Goal: Task Accomplishment & Management: Use online tool/utility

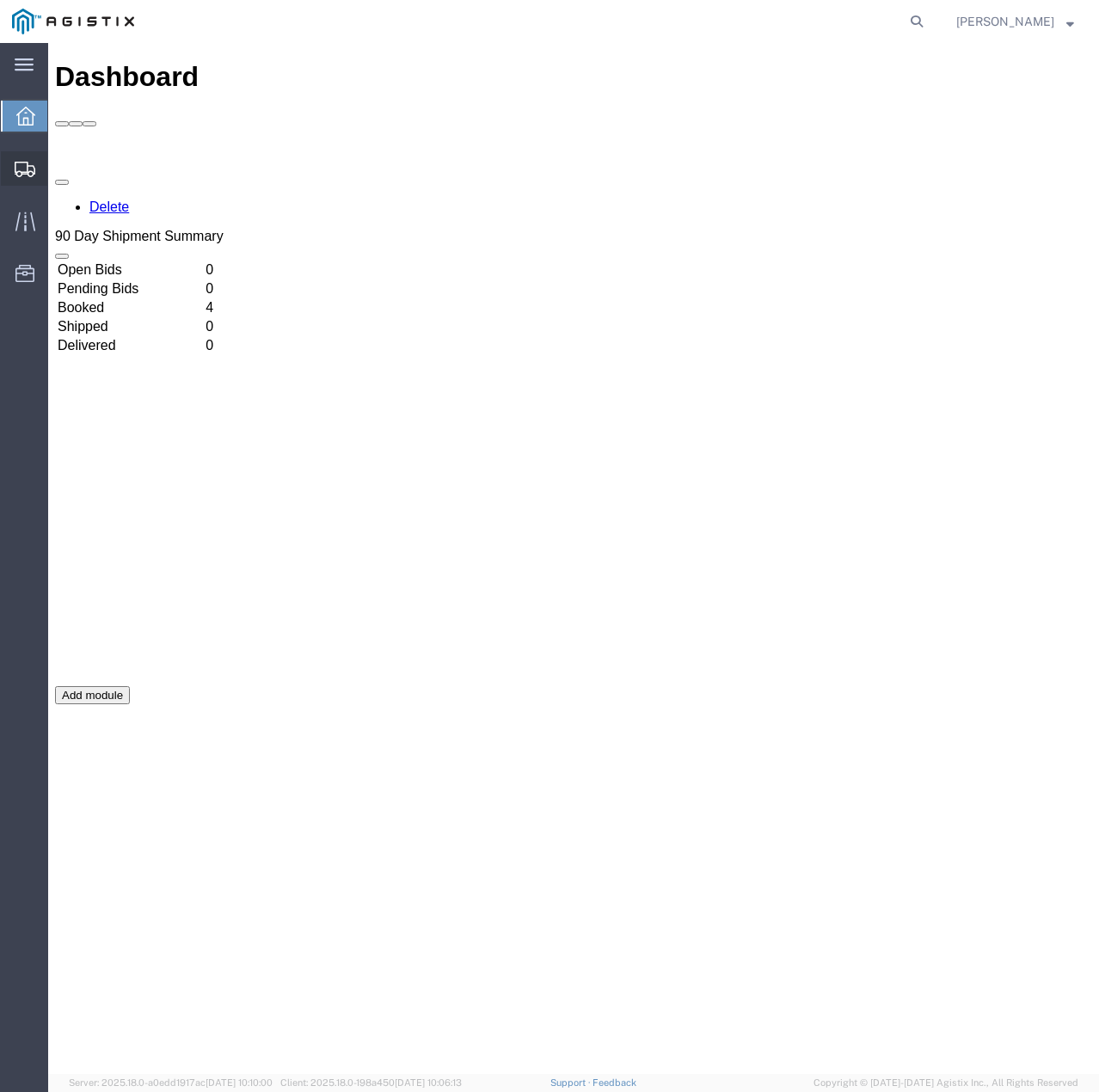
click at [34, 169] on icon at bounding box center [25, 169] width 21 height 16
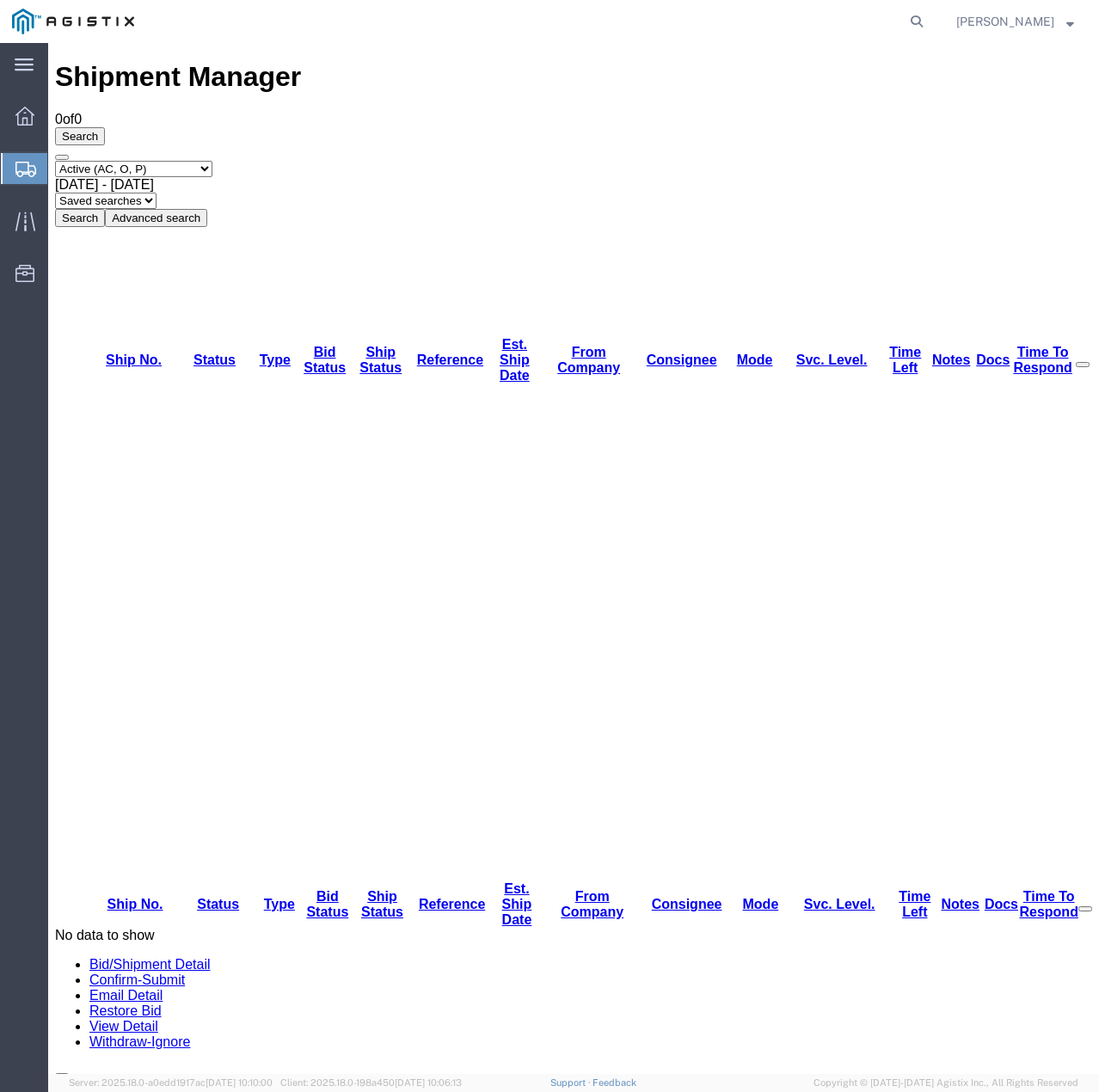
click at [208, 160] on select "Select status Active (AC, O, P) All Approved Awaiting Confirmation (AC) Booked …" at bounding box center [133, 168] width 158 height 17
select select "ALL"
click at [55, 160] on select "Select status Active (AC, O, P) All Approved Awaiting Confirmation (AC) Booked …" at bounding box center [133, 168] width 158 height 17
click at [105, 209] on button "Search" at bounding box center [79, 218] width 50 height 18
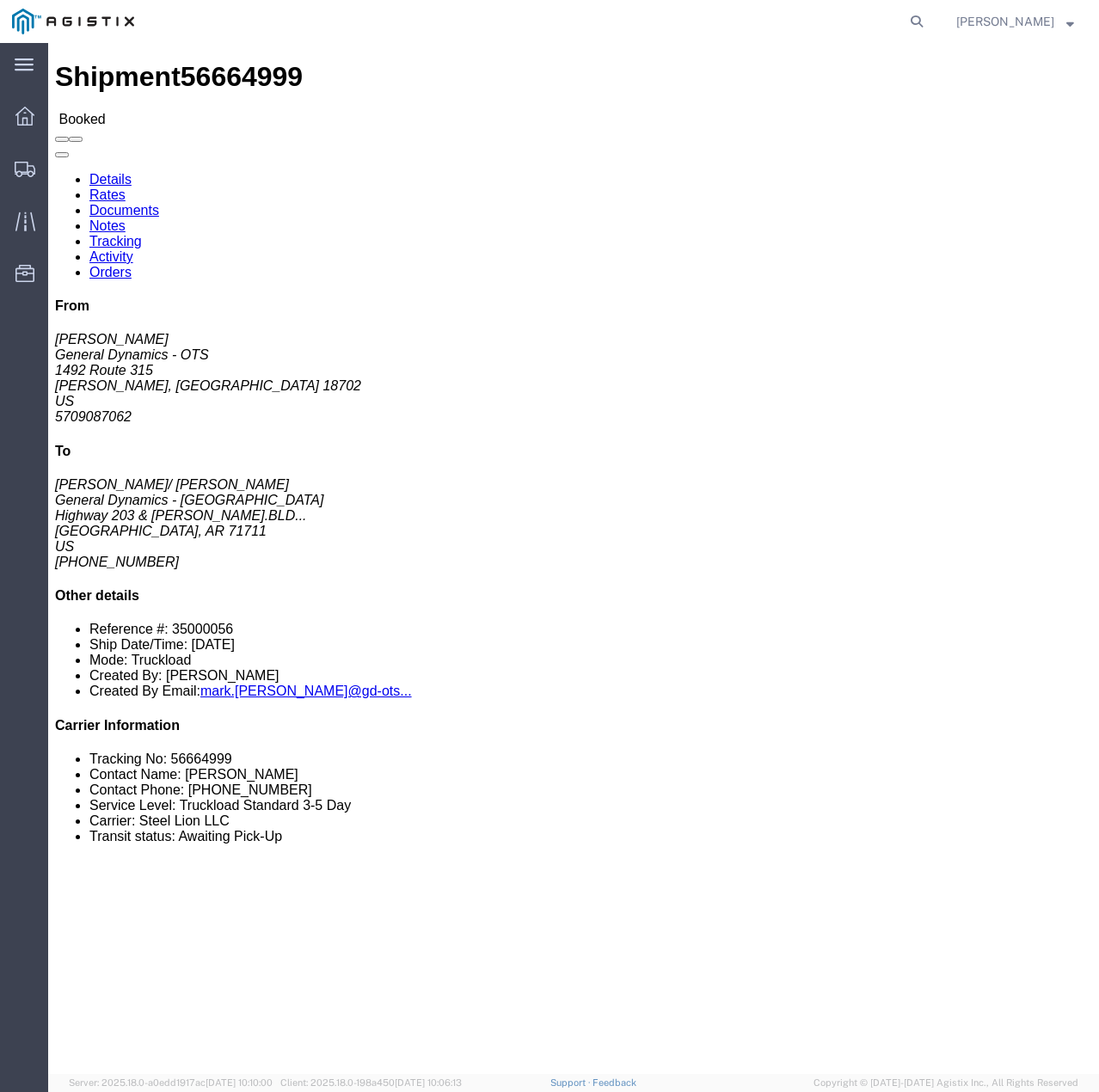
click link "Tracking"
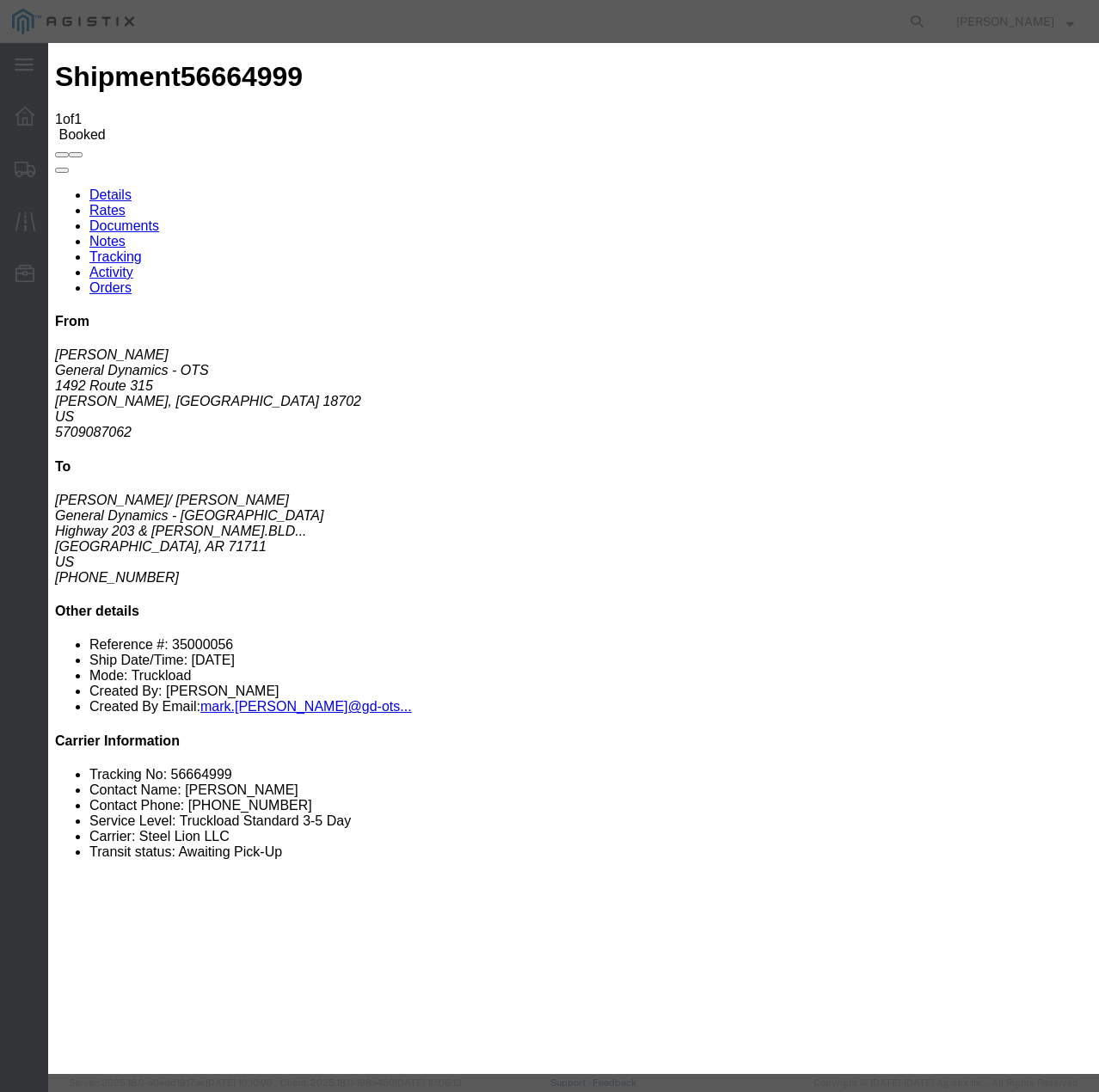
type input "[DATE]"
type input "12:00 PM"
select select "INTRANST"
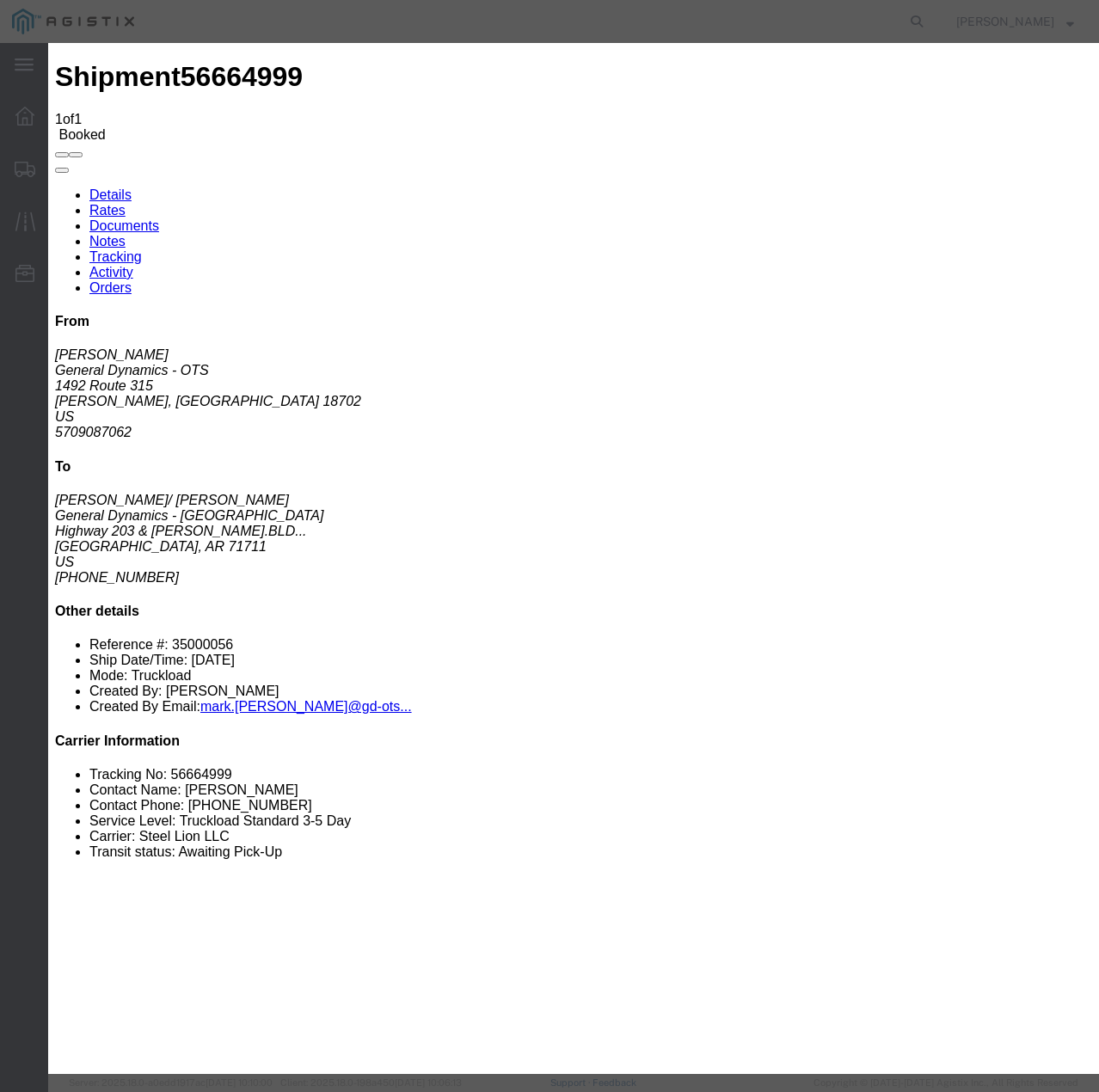
select select "22873"
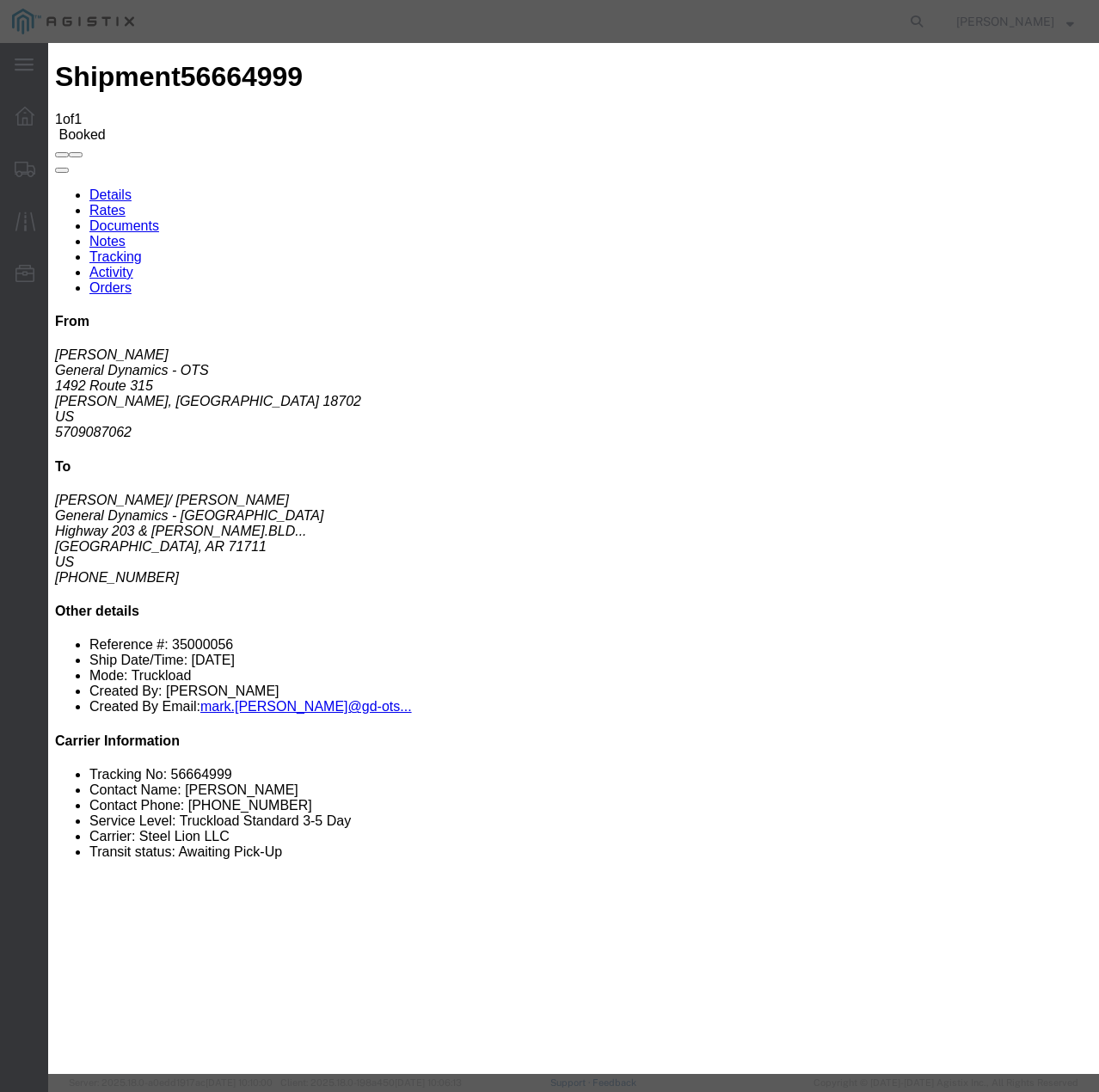
select select "TL"
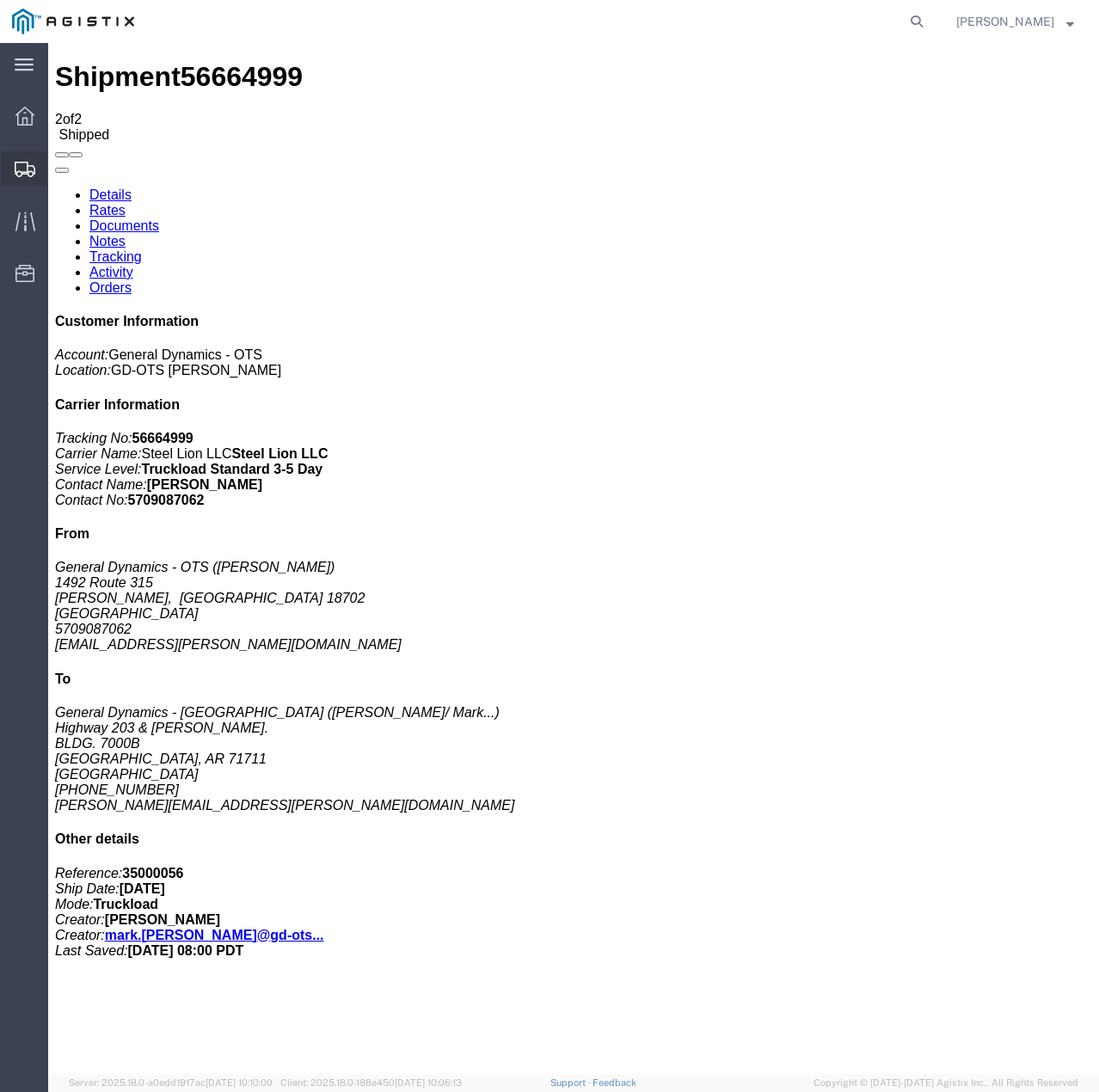
click at [16, 164] on icon at bounding box center [25, 169] width 21 height 16
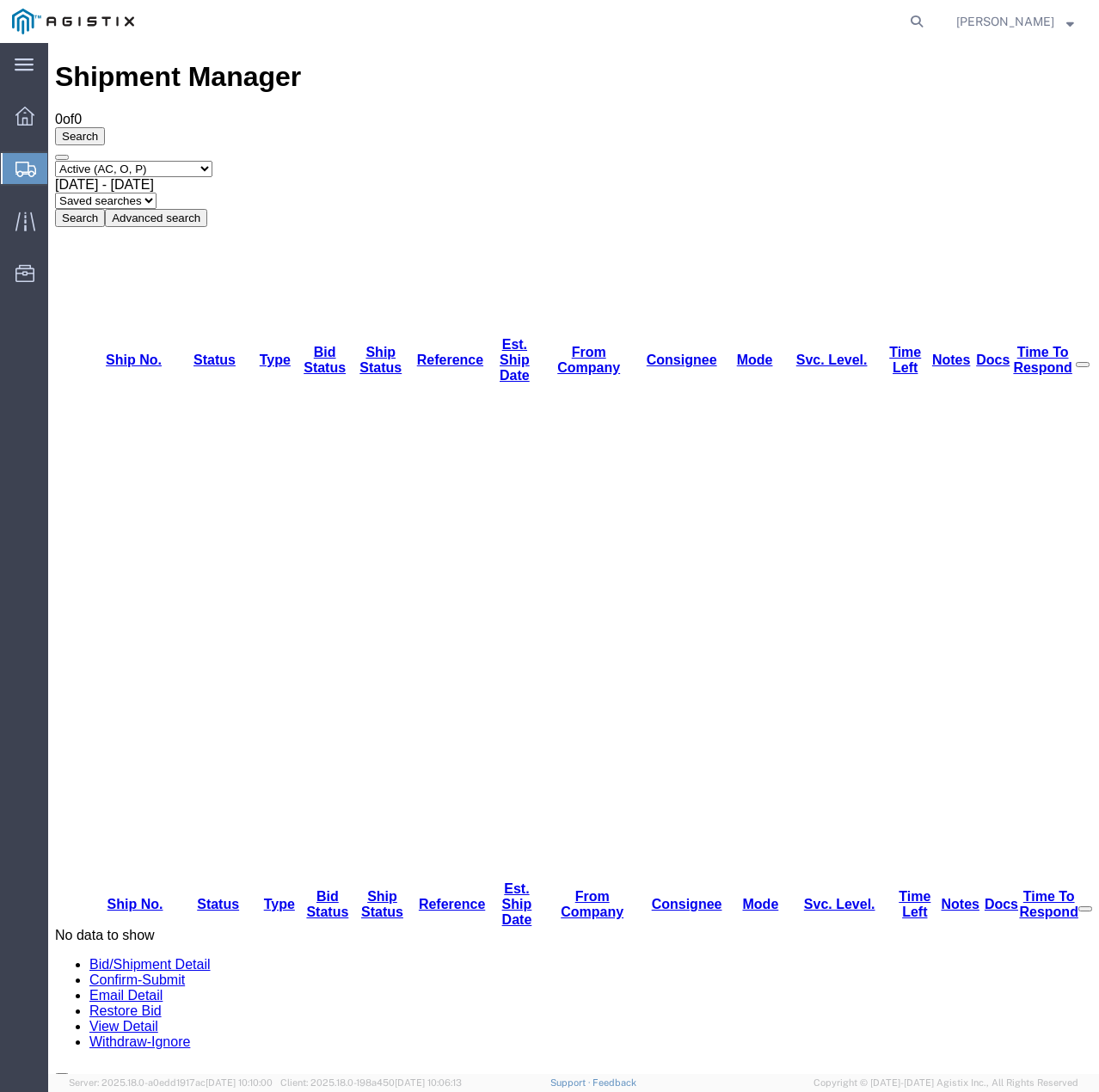
click at [213, 160] on select "Select status Active (AC, O, P) All Approved Awaiting Confirmation (AC) Booked …" at bounding box center [133, 168] width 158 height 17
select select "ALL"
click at [55, 160] on select "Select status Active (AC, O, P) All Approved Awaiting Confirmation (AC) Booked …" at bounding box center [133, 168] width 158 height 17
click at [105, 209] on button "Search" at bounding box center [79, 218] width 50 height 18
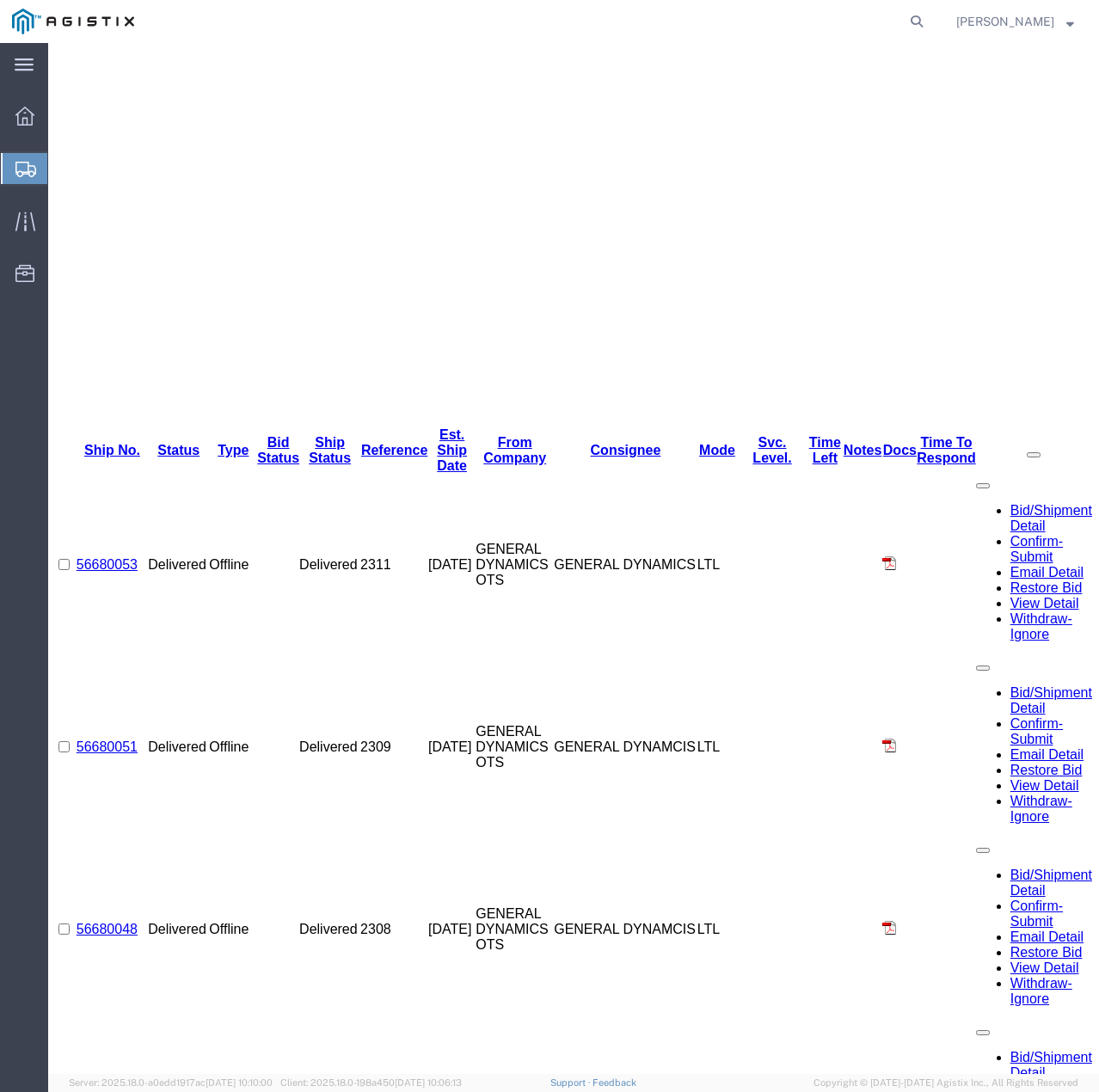
scroll to position [543, 0]
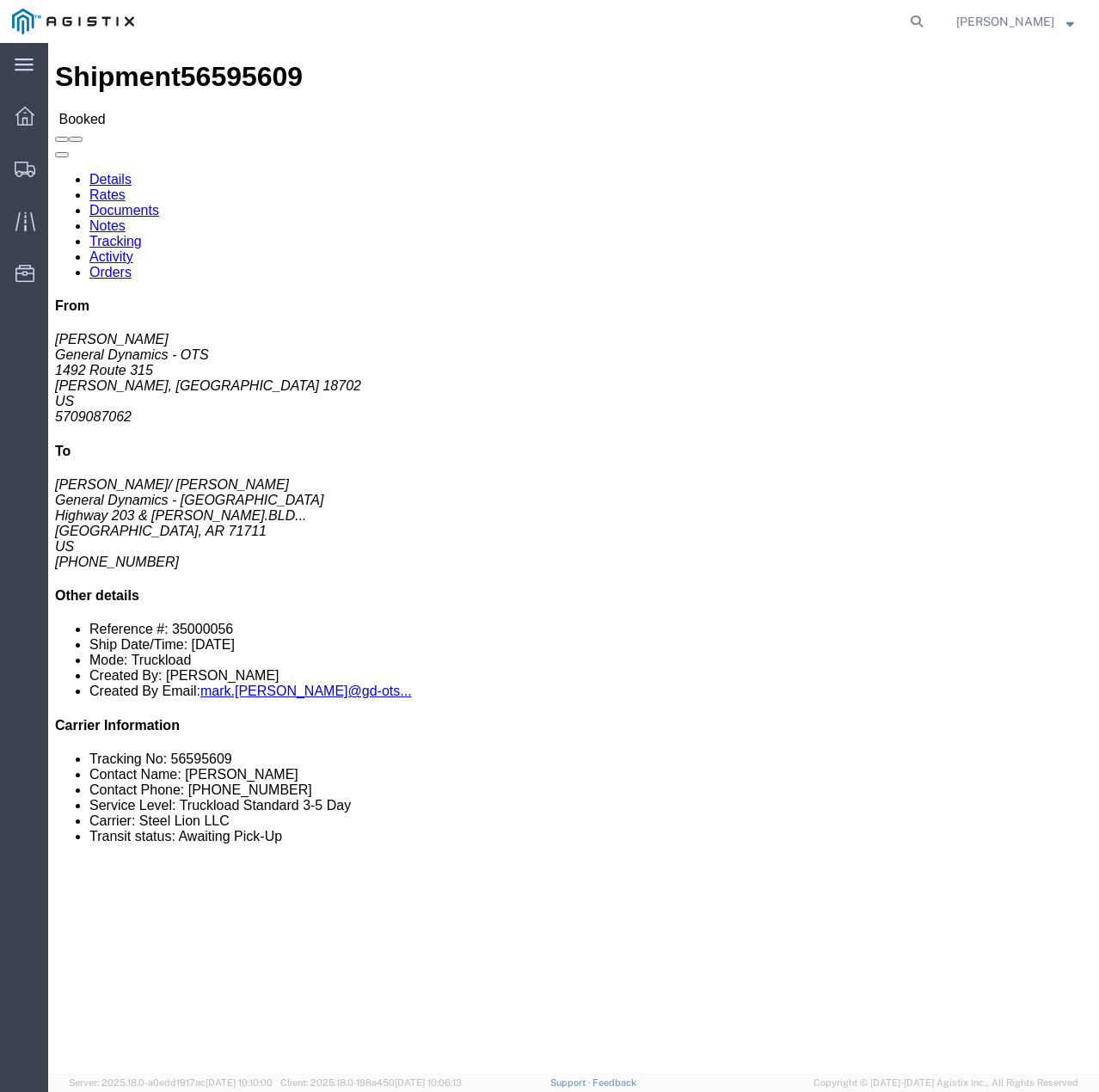
click link "Tracking"
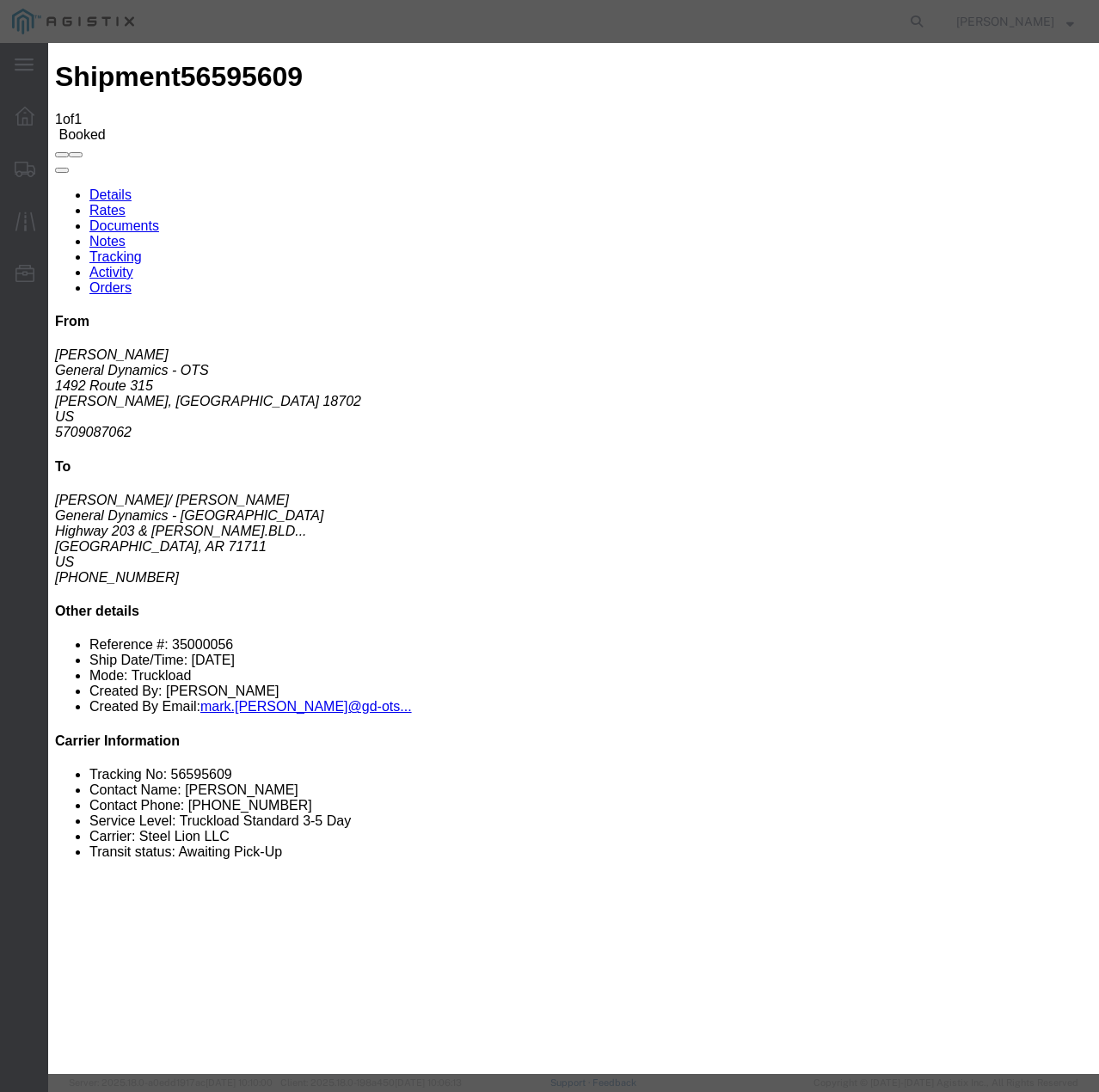
type input "[DATE]"
type input "12:00 PM"
select select "INTRANST"
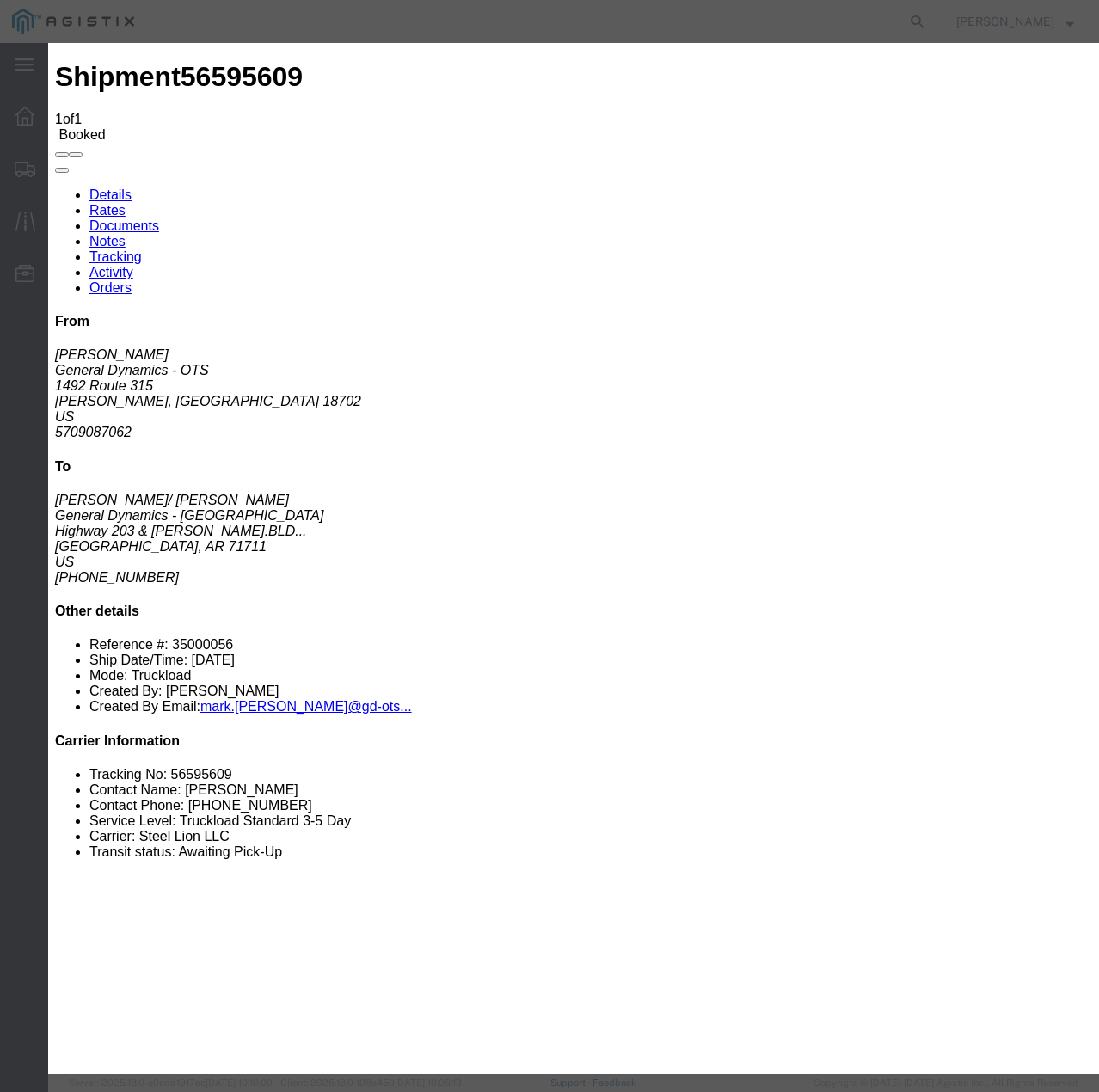
select select "22873"
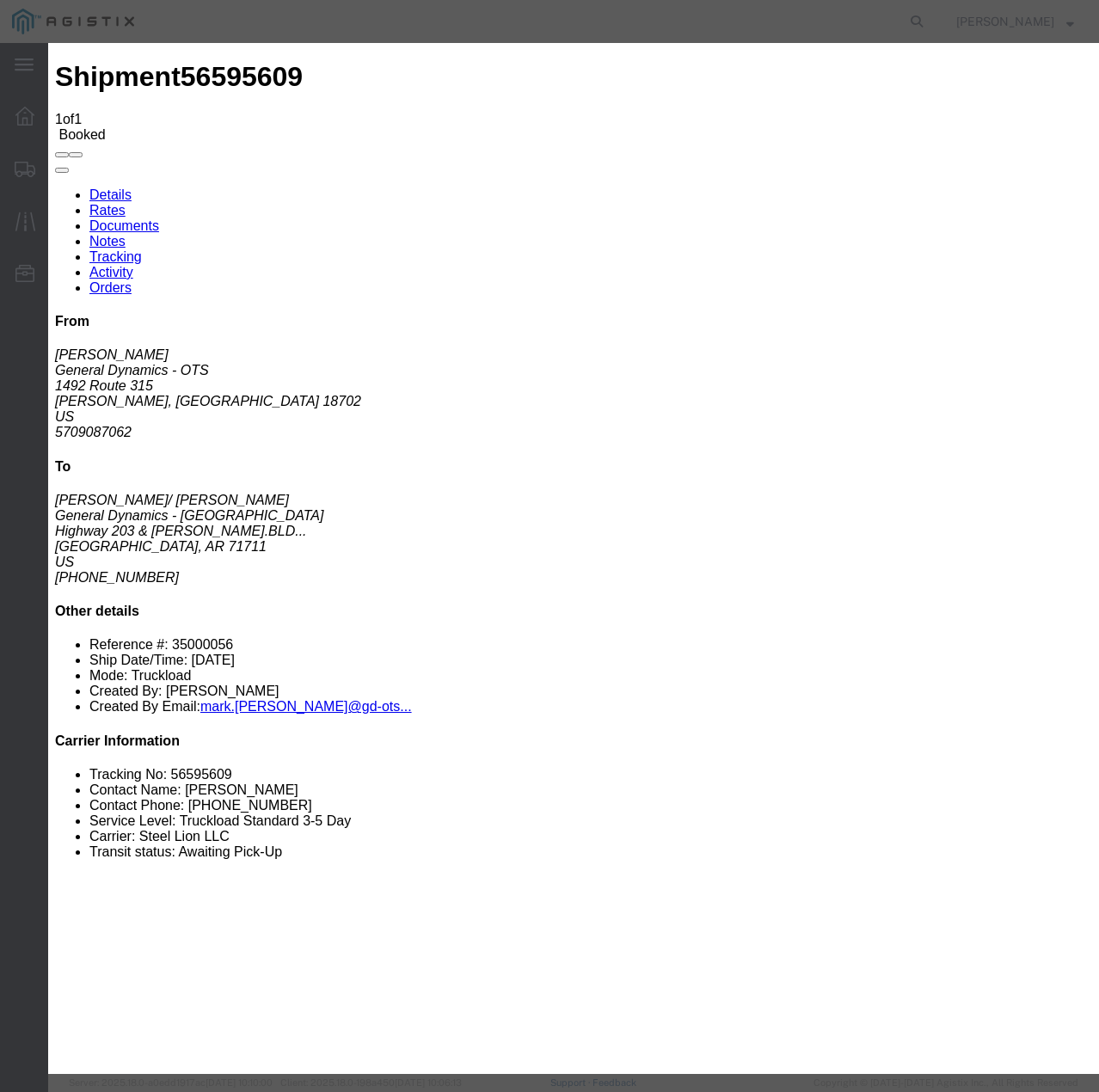
select select "TL"
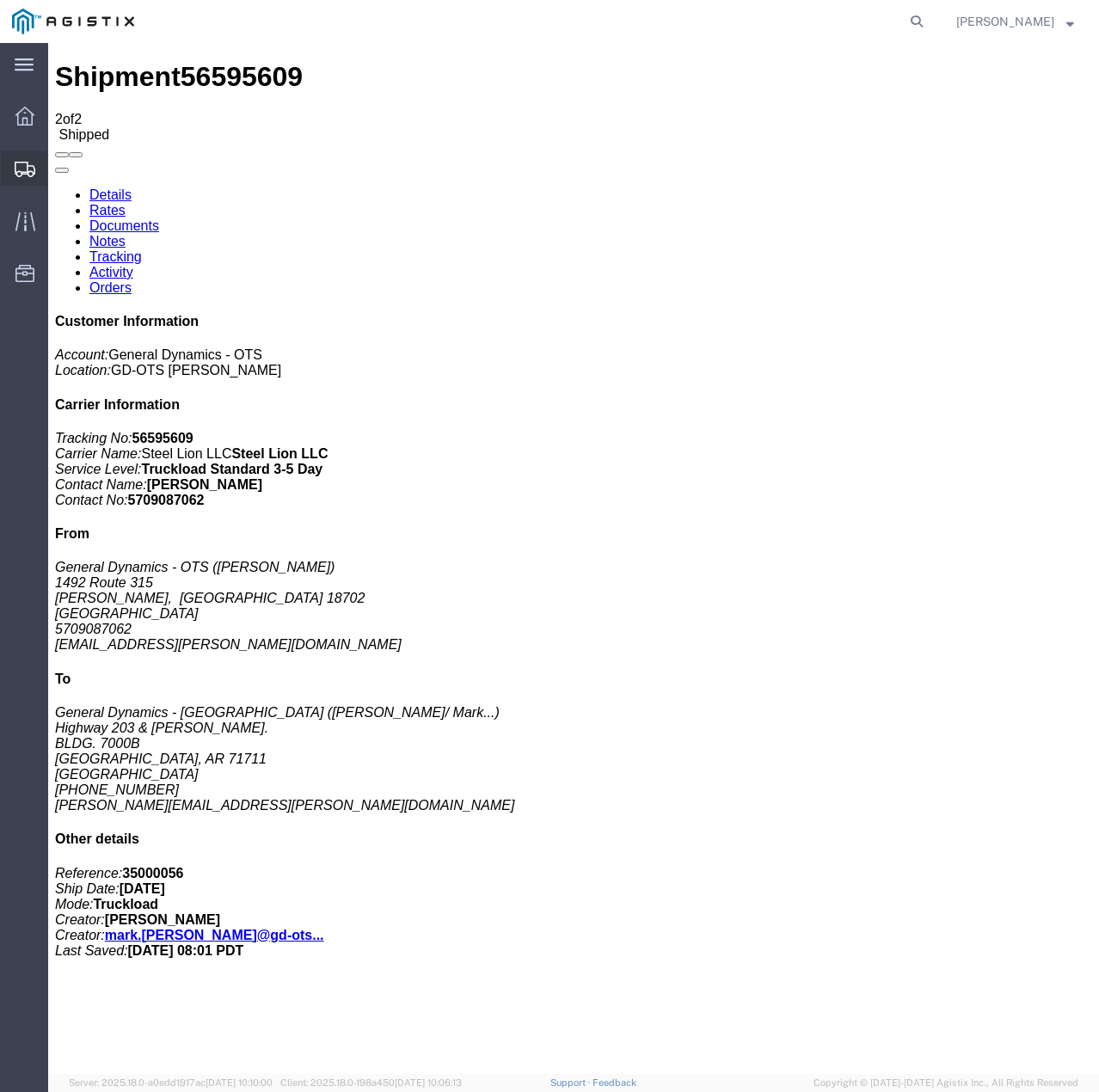
click at [19, 169] on icon at bounding box center [25, 169] width 21 height 16
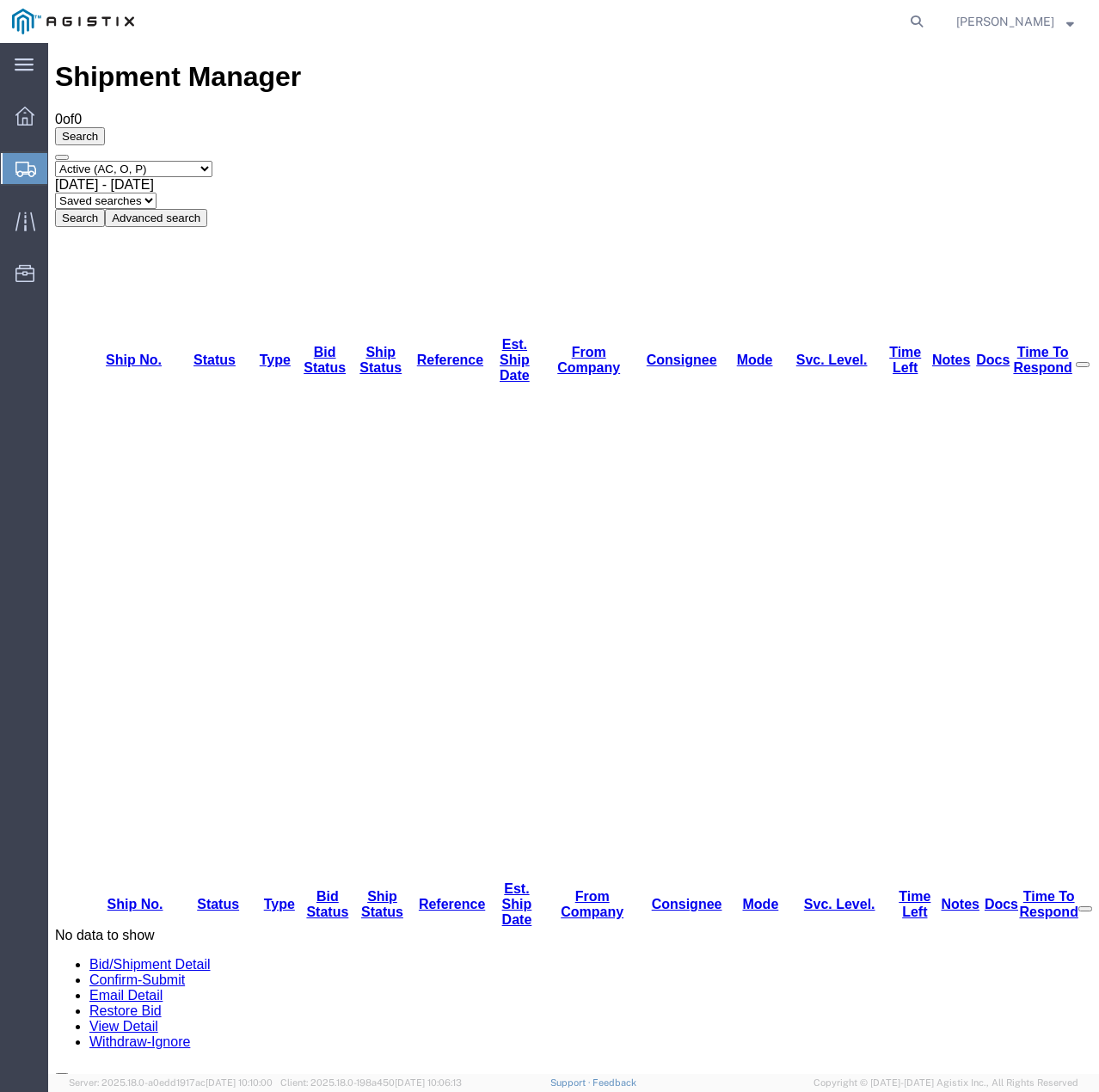
click at [213, 160] on select "Select status Active (AC, O, P) All Approved Awaiting Confirmation (AC) Booked …" at bounding box center [133, 168] width 158 height 17
select select "ALL"
click at [55, 160] on select "Select status Active (AC, O, P) All Approved Awaiting Confirmation (AC) Booked …" at bounding box center [133, 168] width 158 height 17
click at [105, 209] on button "Search" at bounding box center [79, 218] width 50 height 18
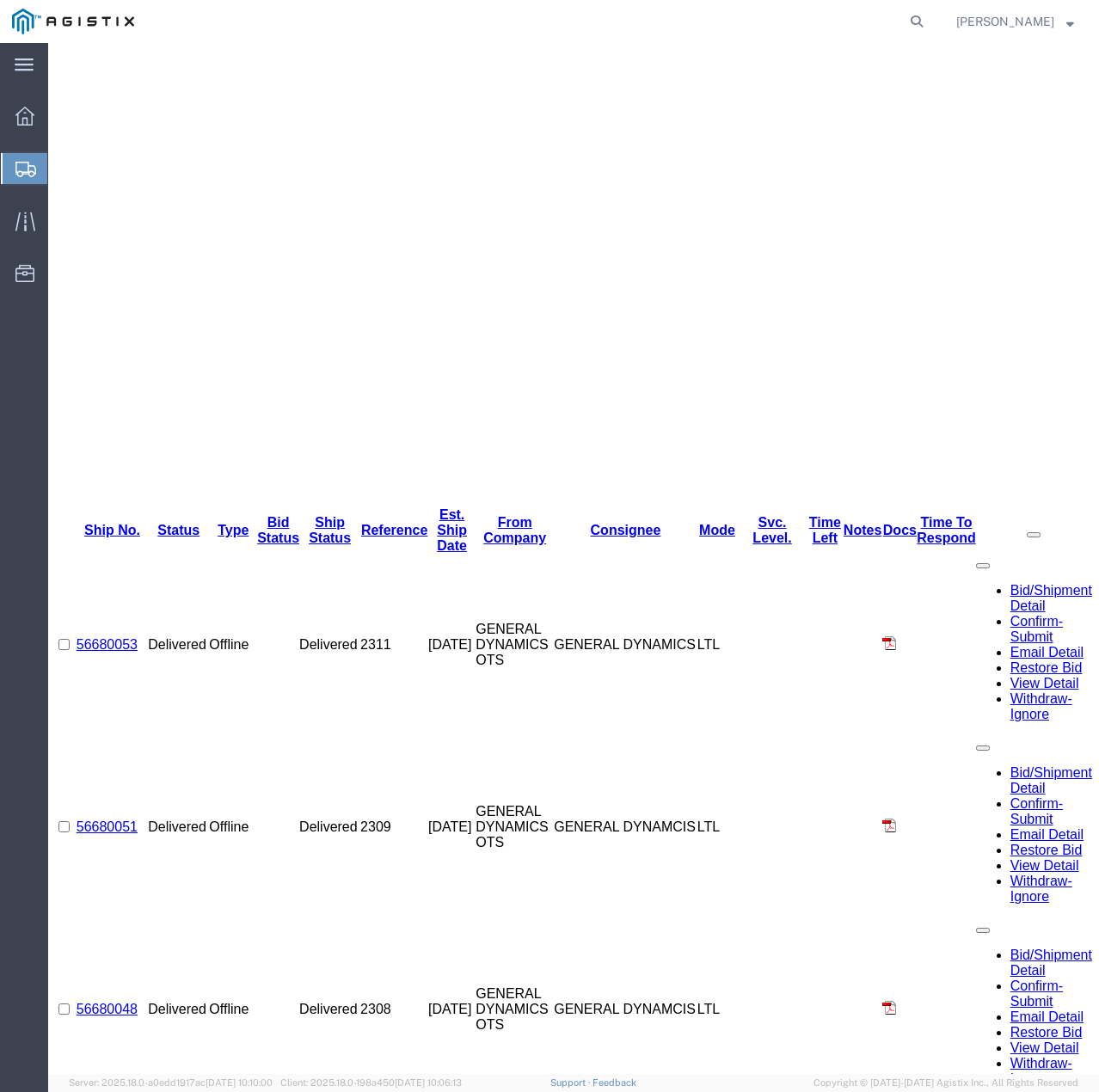
scroll to position [430, 0]
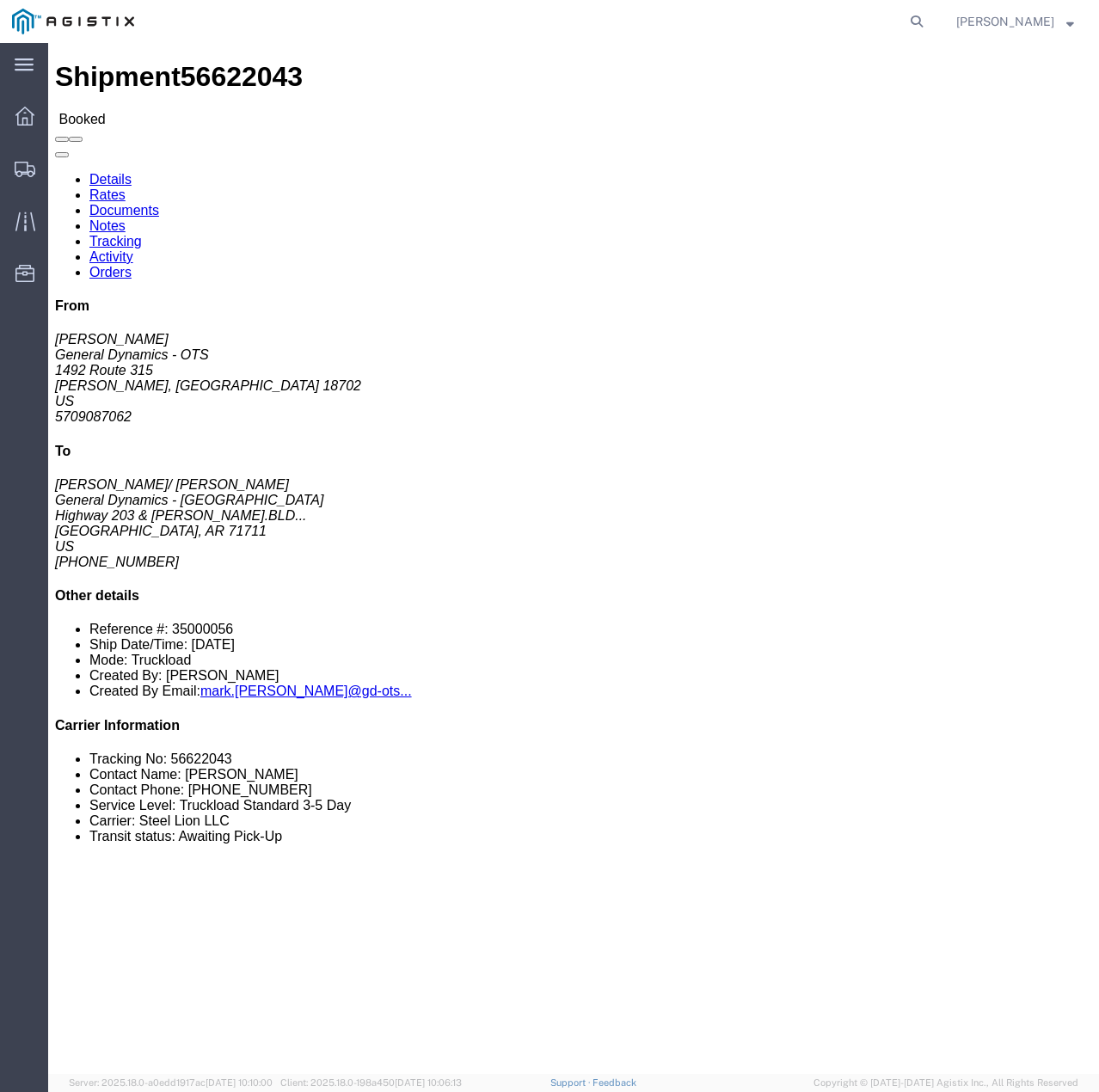
click link "Tracking"
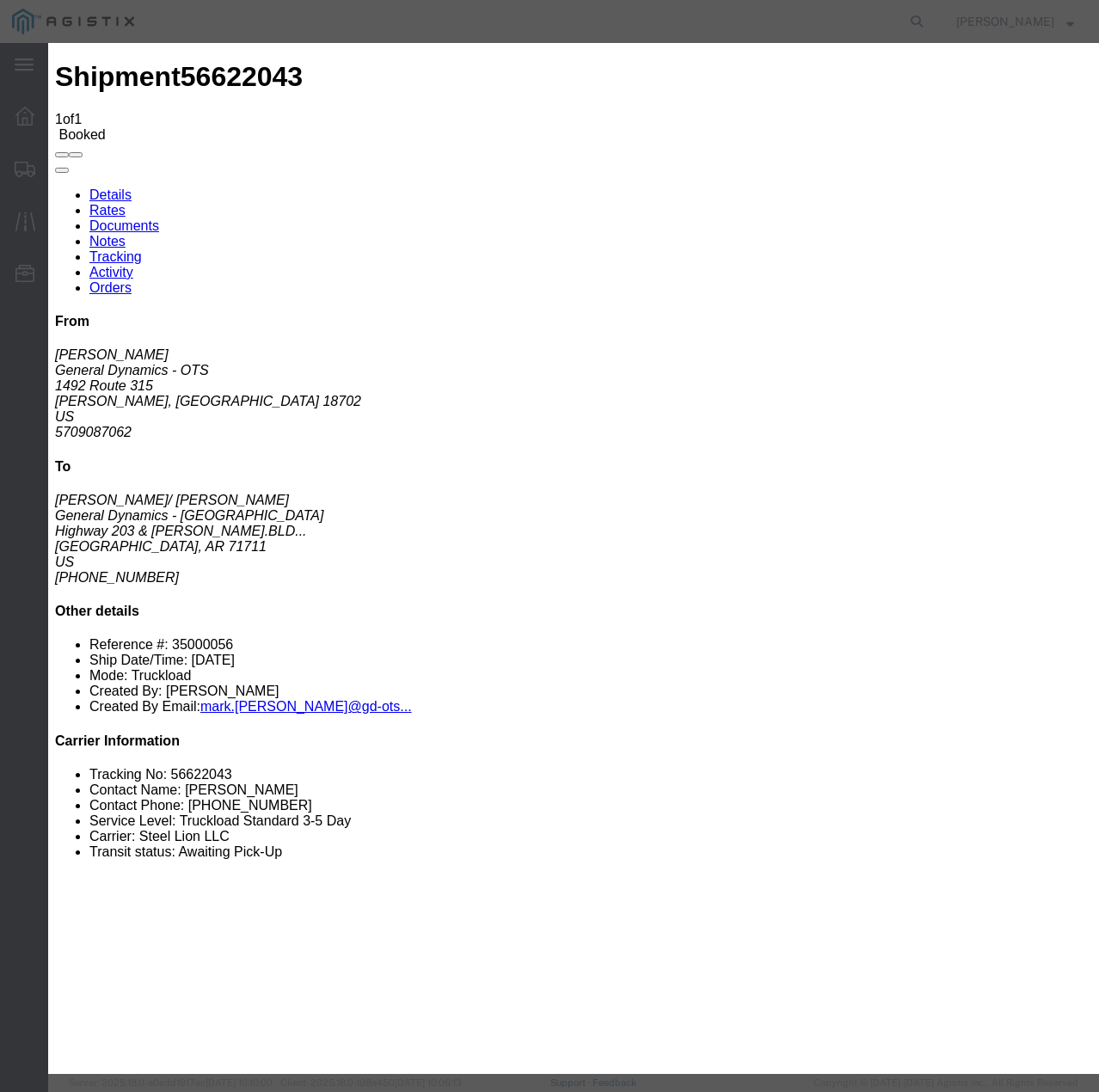
type input "[DATE]"
type input "12:00 PM"
select select "INTRANST"
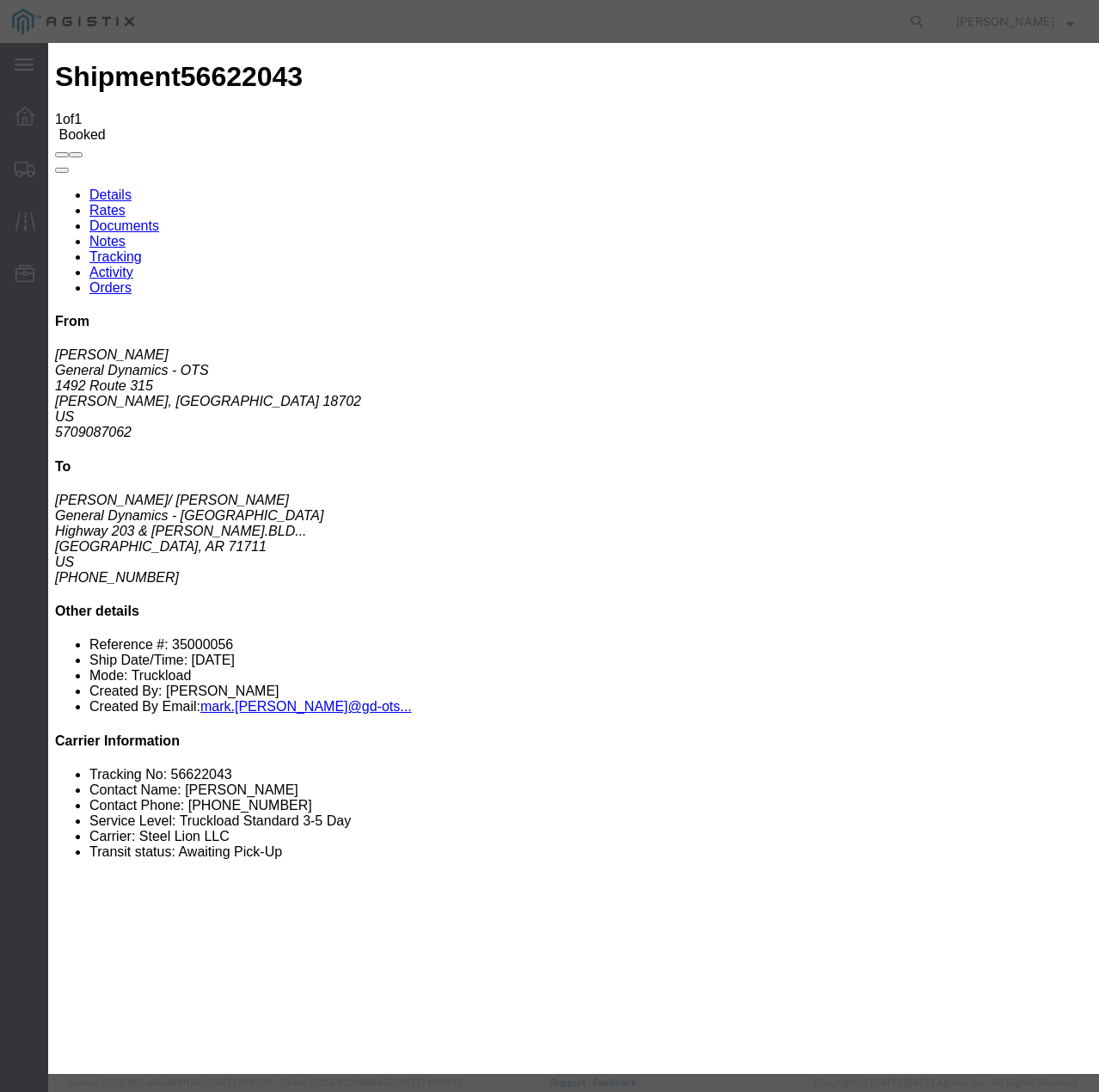
select select "22873"
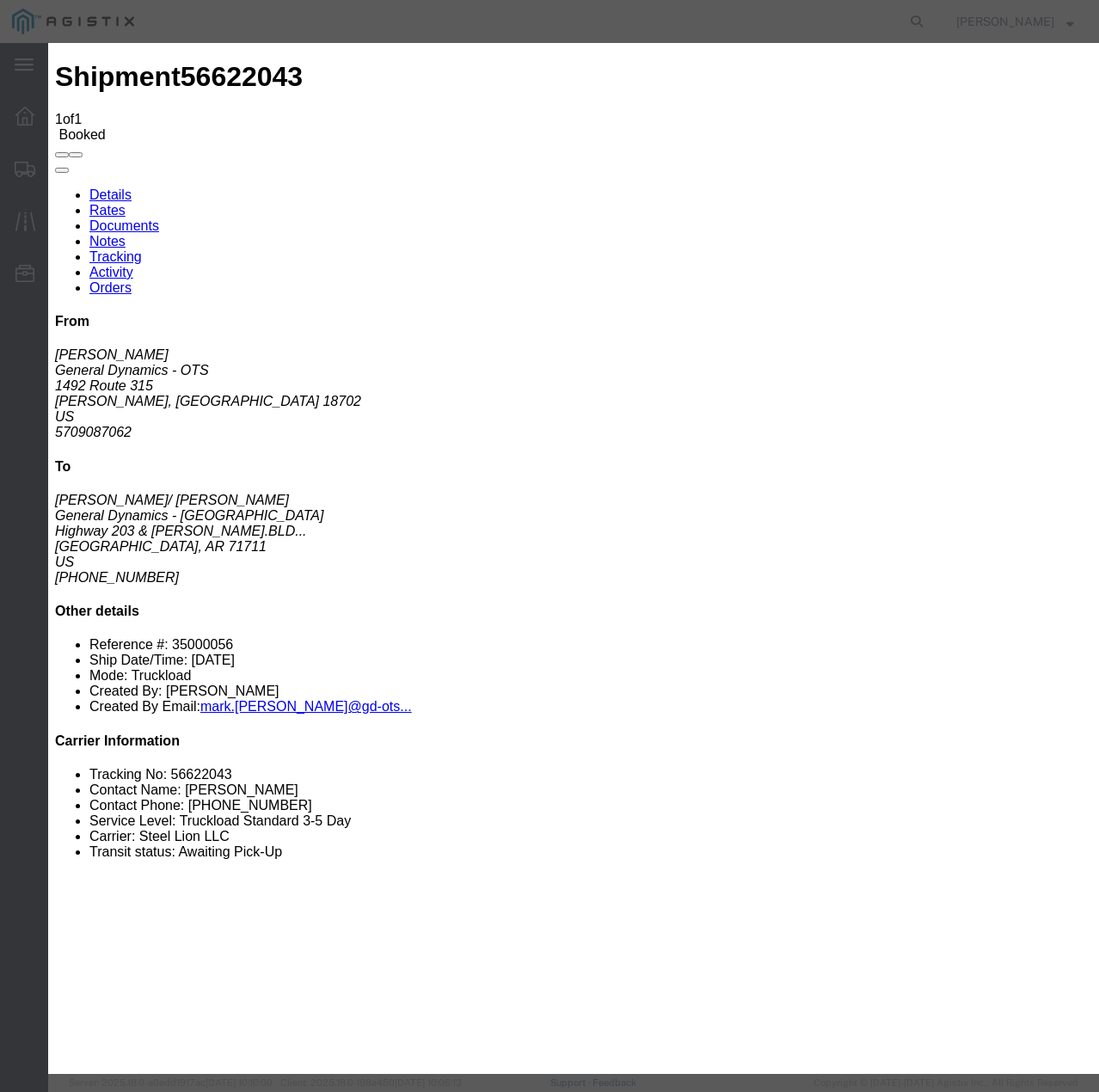
select select "TL"
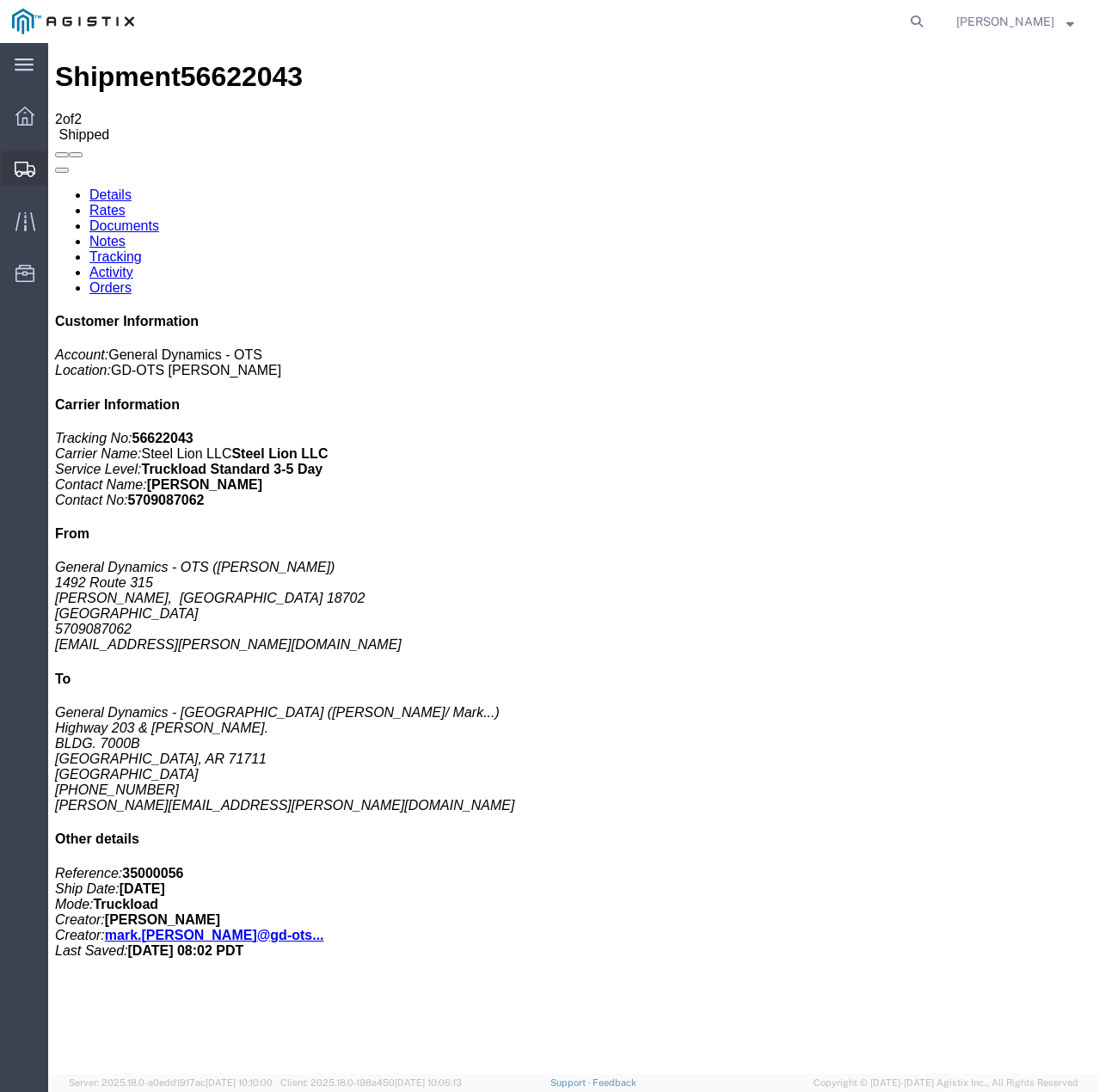
click at [19, 169] on icon at bounding box center [25, 169] width 21 height 16
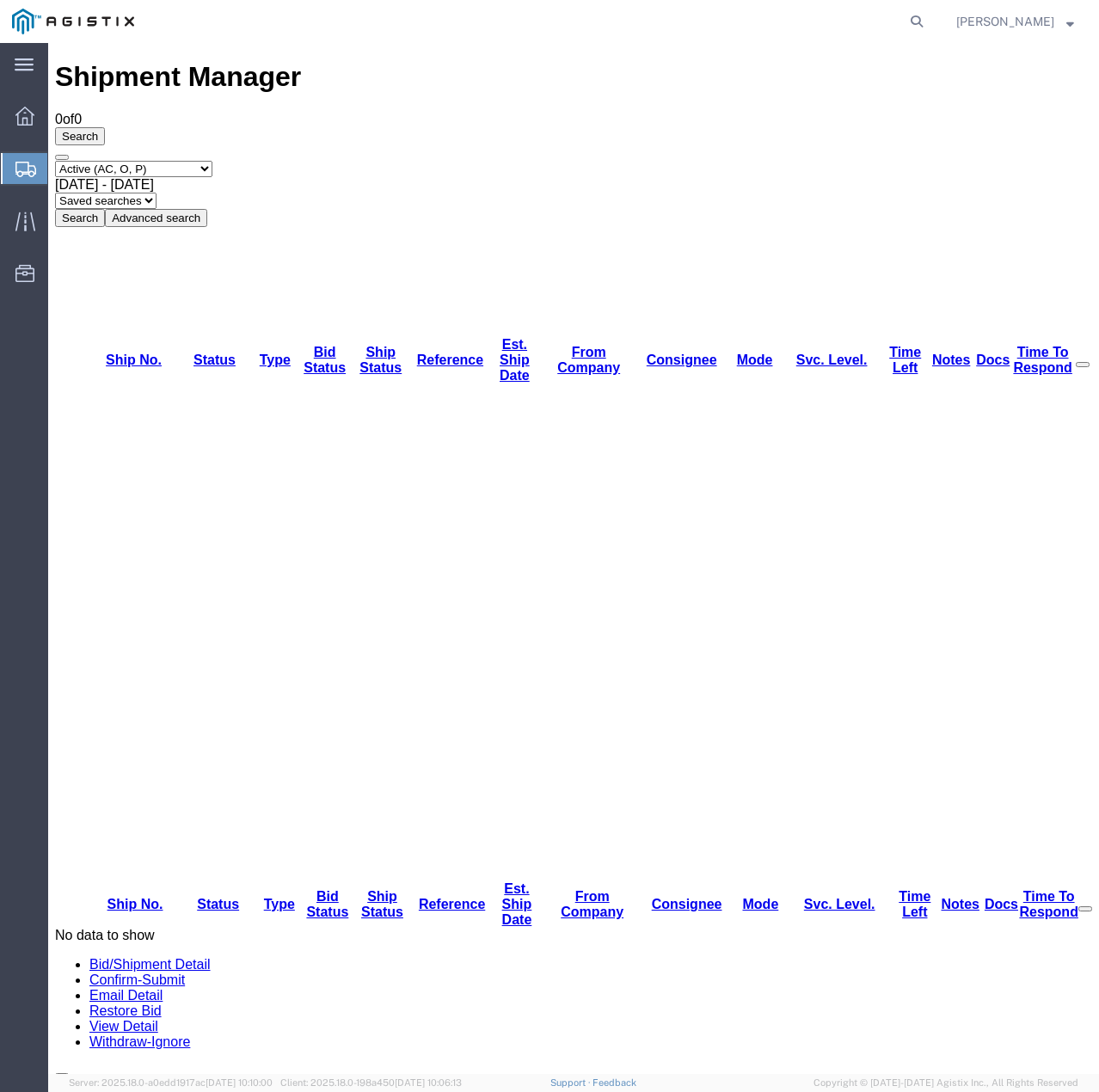
click at [213, 160] on select "Select status Active (AC, O, P) All Approved Awaiting Confirmation (AC) Booked …" at bounding box center [133, 168] width 158 height 17
select select "ALL"
click at [55, 160] on select "Select status Active (AC, O, P) All Approved Awaiting Confirmation (AC) Booked …" at bounding box center [133, 168] width 158 height 17
click at [105, 209] on button "Search" at bounding box center [79, 218] width 50 height 18
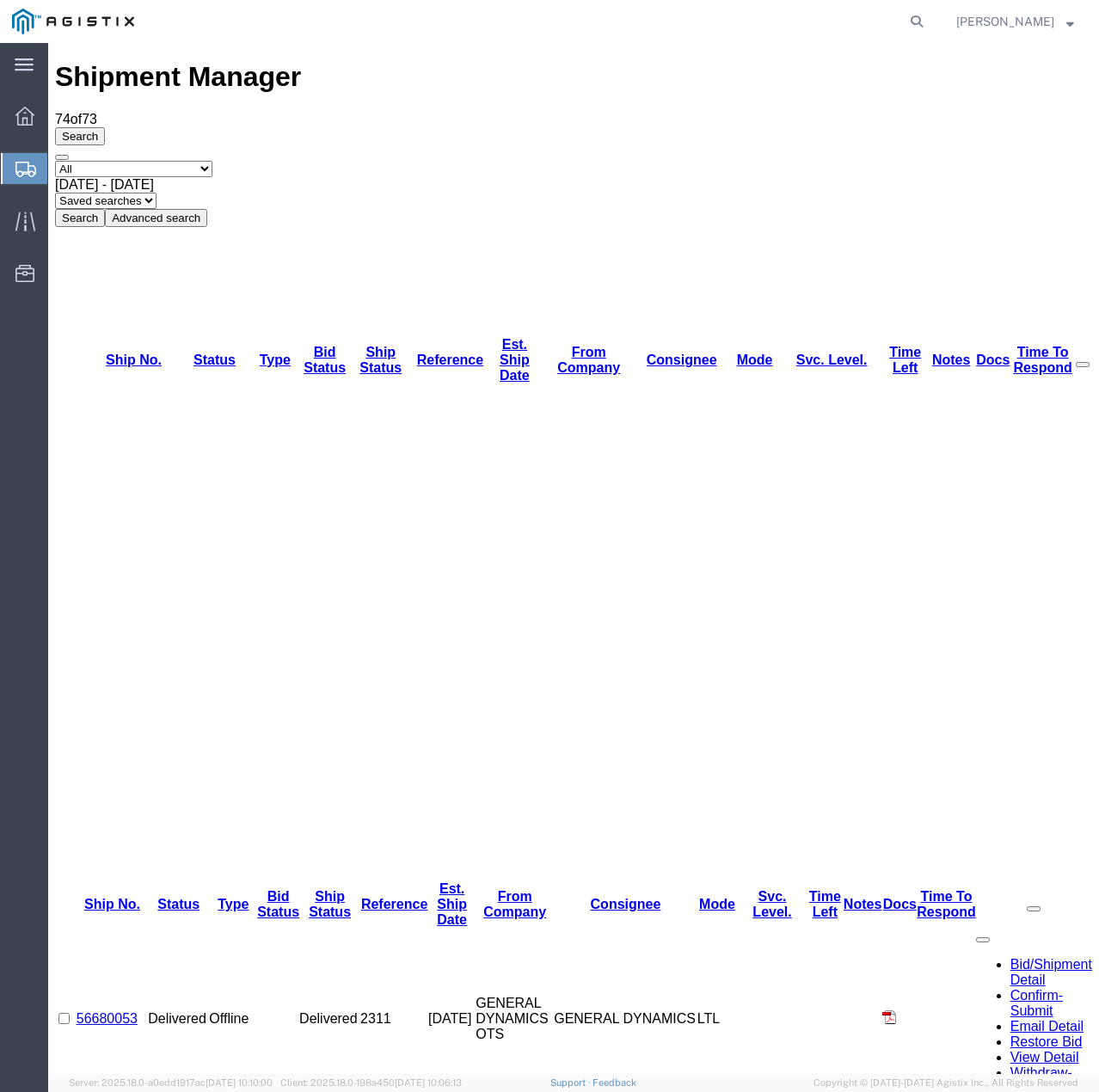
click at [1007, 26] on span "[PERSON_NAME]" at bounding box center [1005, 22] width 98 height 19
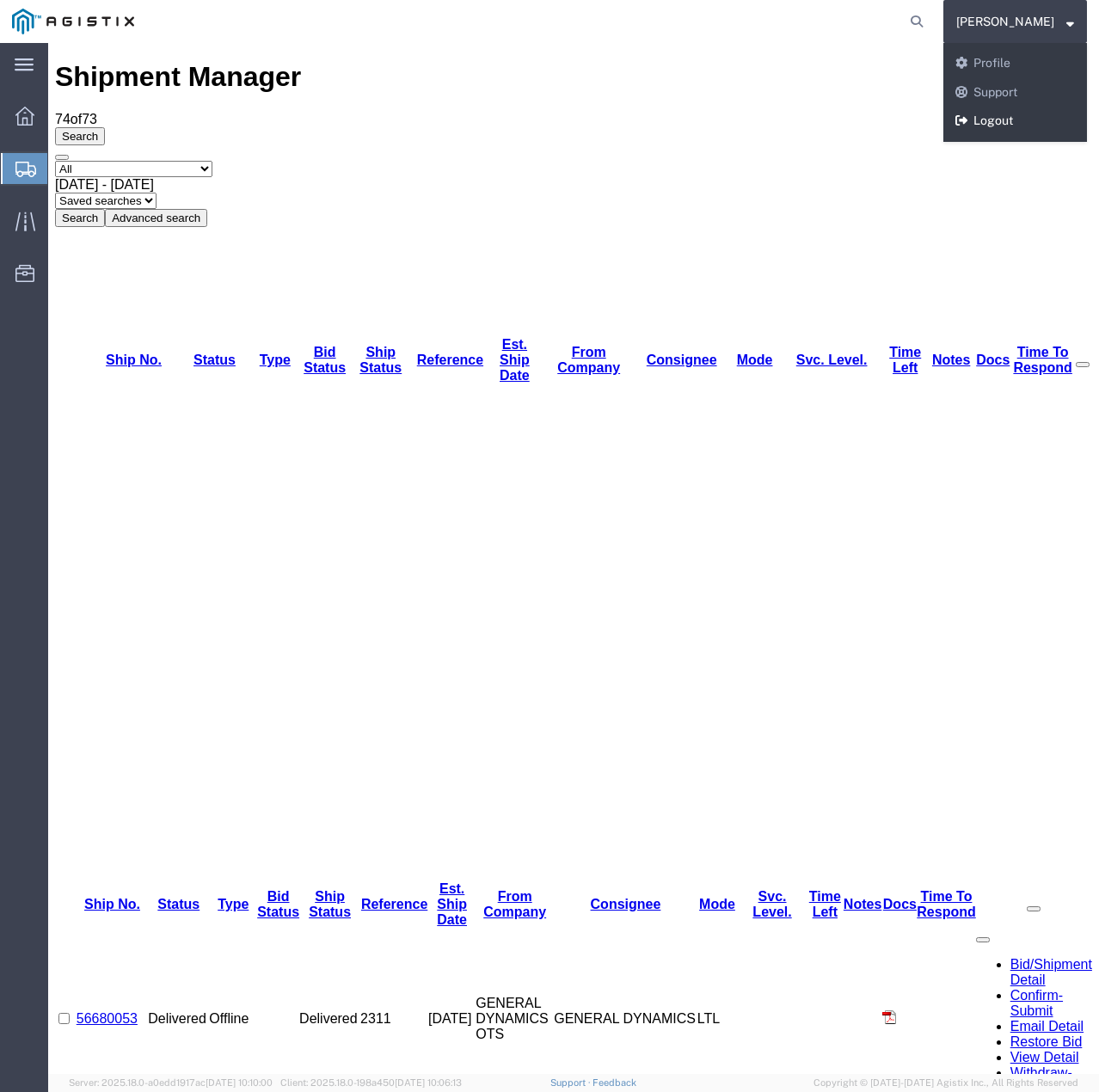
click at [1001, 123] on link "Logout" at bounding box center [1014, 121] width 144 height 30
